Goal: Browse casually: Explore the website without a specific task or goal

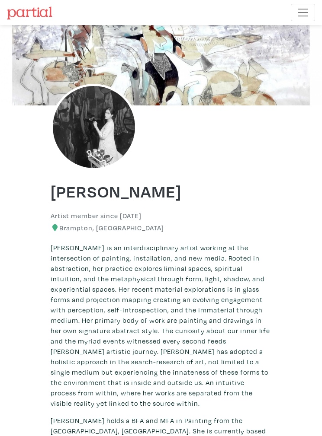
click at [306, 11] on span "Toggle navigation" at bounding box center [302, 12] width 13 height 13
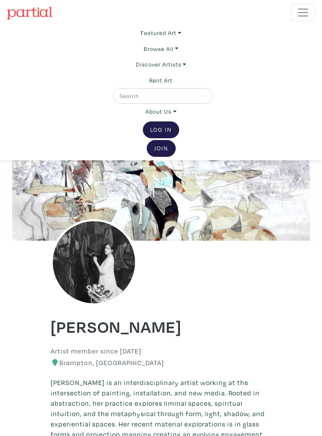
click at [152, 64] on link "Discover Artists" at bounding box center [161, 65] width 50 height 16
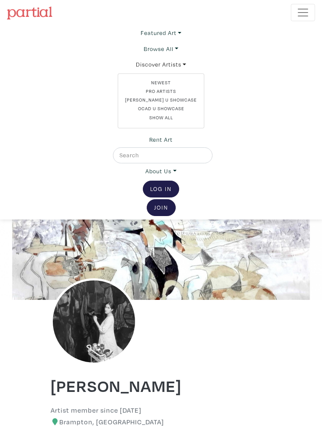
click at [158, 79] on link "Newest" at bounding box center [161, 82] width 72 height 7
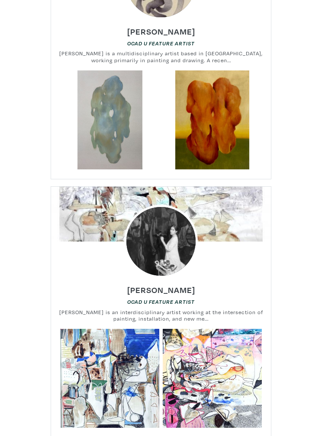
scroll to position [1758, 0]
